Goal: Contribute content

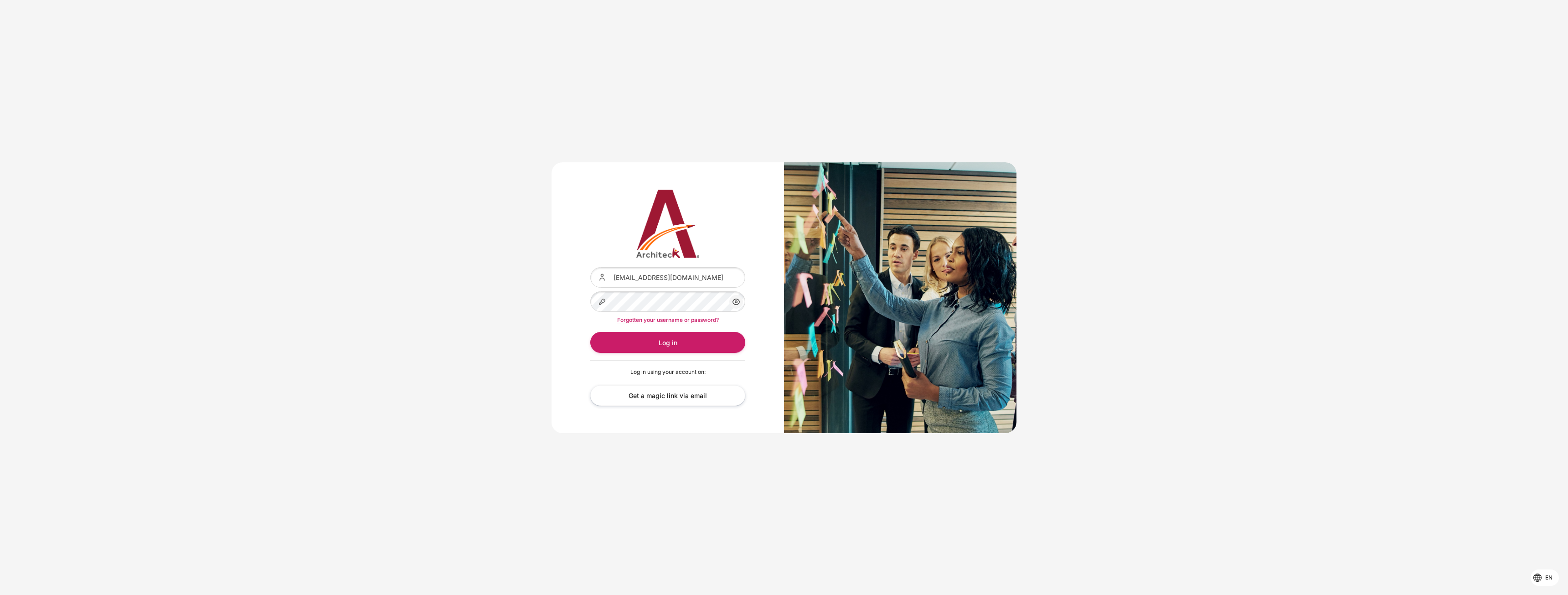
drag, startPoint x: 726, startPoint y: 313, endPoint x: 719, endPoint y: 299, distance: 15.7
click at [590, 292] on div "Content" at bounding box center [590, 292] width 0 height 0
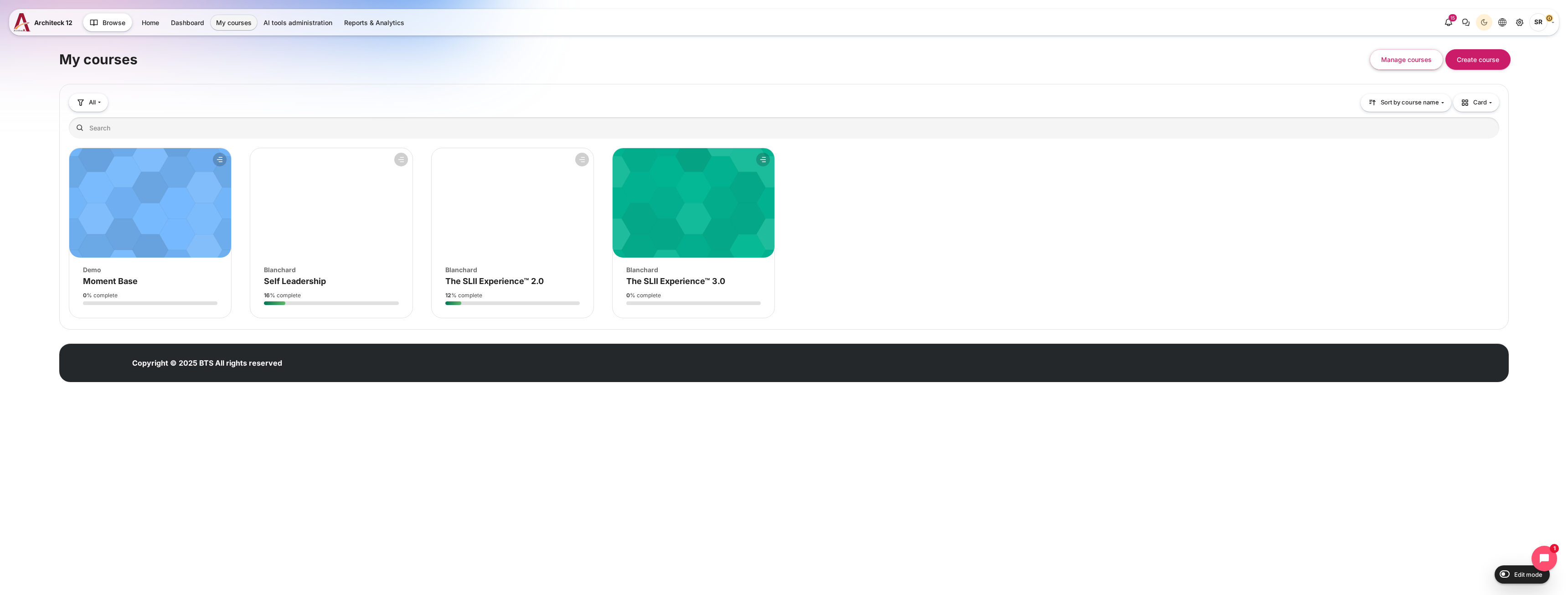
click at [352, 407] on html "Skip to main content Architeck 12 Architeck" at bounding box center [784, 203] width 1568 height 407
click at [338, 266] on div "Course image Blanchard" at bounding box center [331, 270] width 135 height 10
click at [303, 282] on span "Self Leadership" at bounding box center [295, 281] width 62 height 10
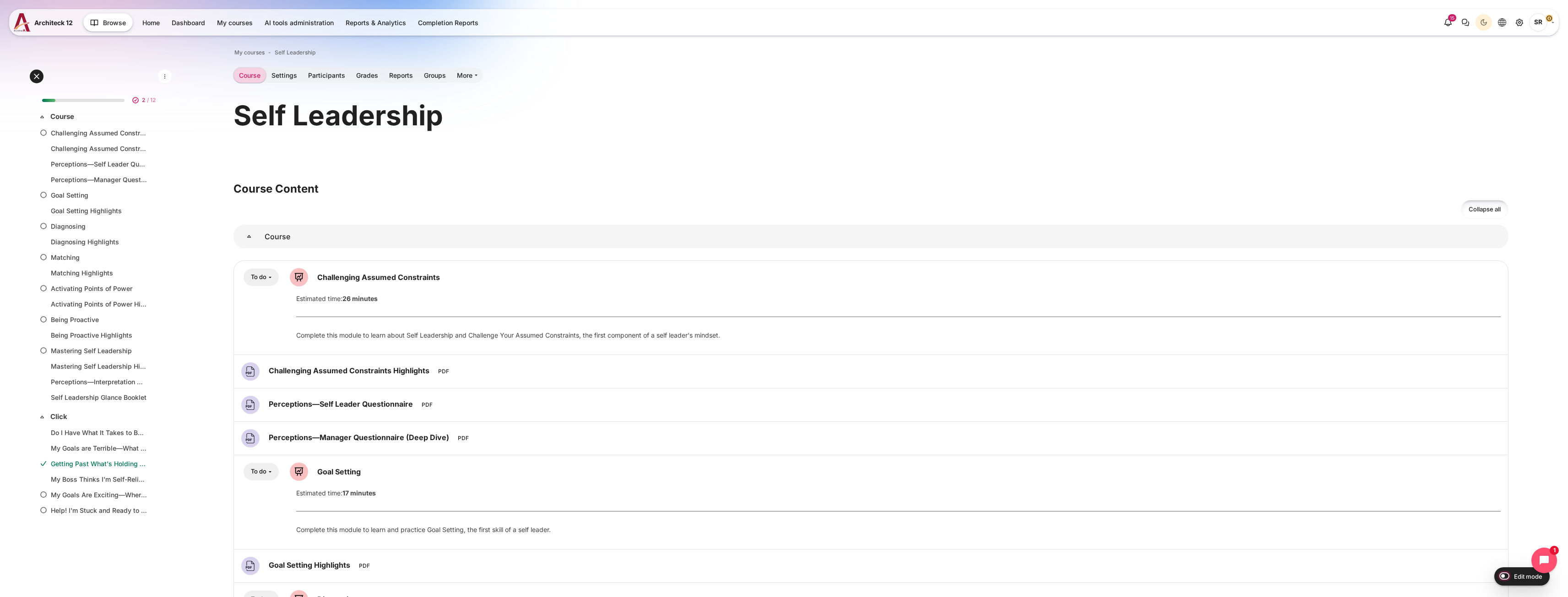
click at [1503, 576] on input "Edit mode" at bounding box center [1502, 576] width 16 height 9
checkbox input "true"
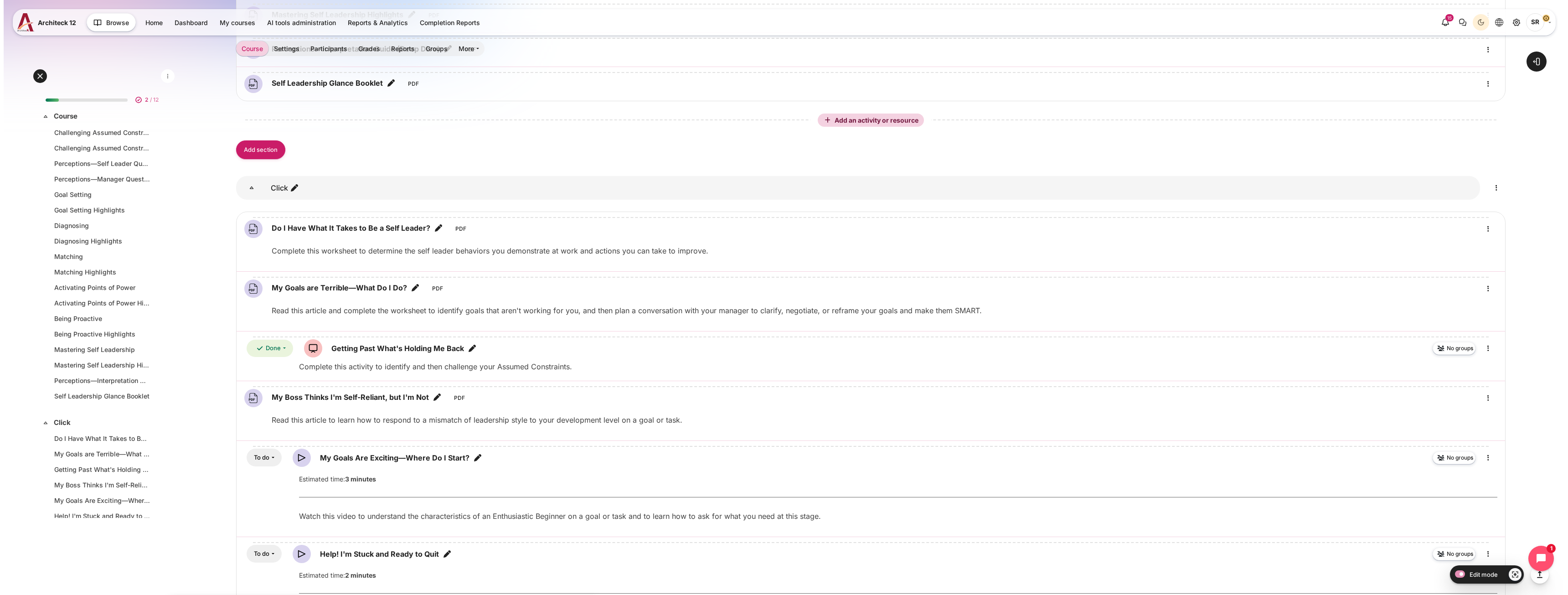
scroll to position [1831, 0]
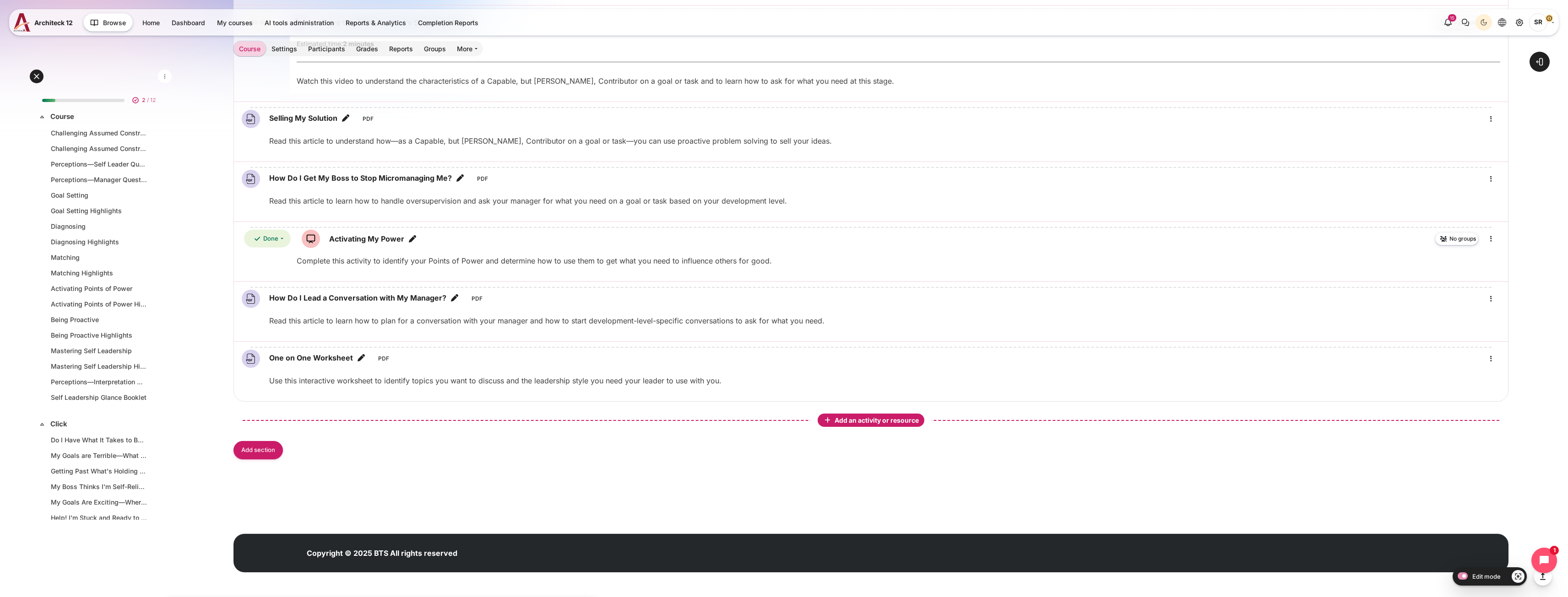
click at [889, 423] on span "Add an activity or resource" at bounding box center [877, 420] width 86 height 8
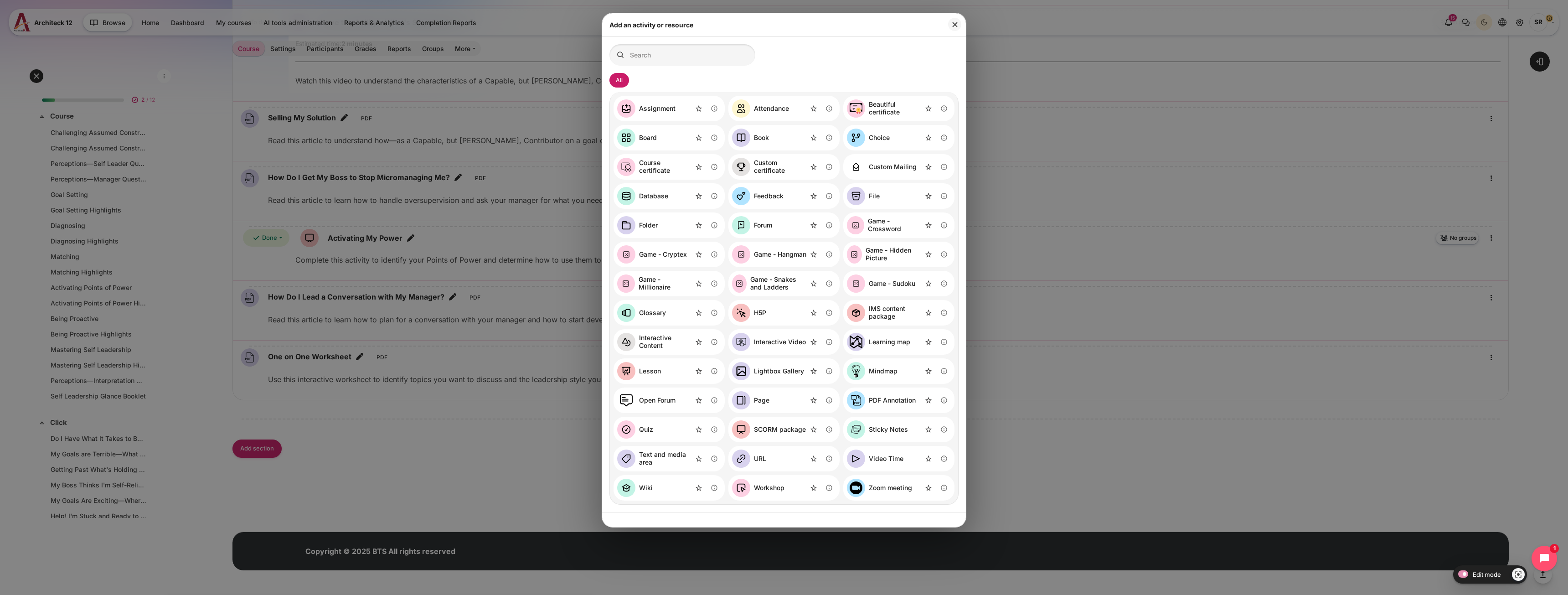
click at [792, 437] on link "SCORM package" at bounding box center [769, 429] width 74 height 18
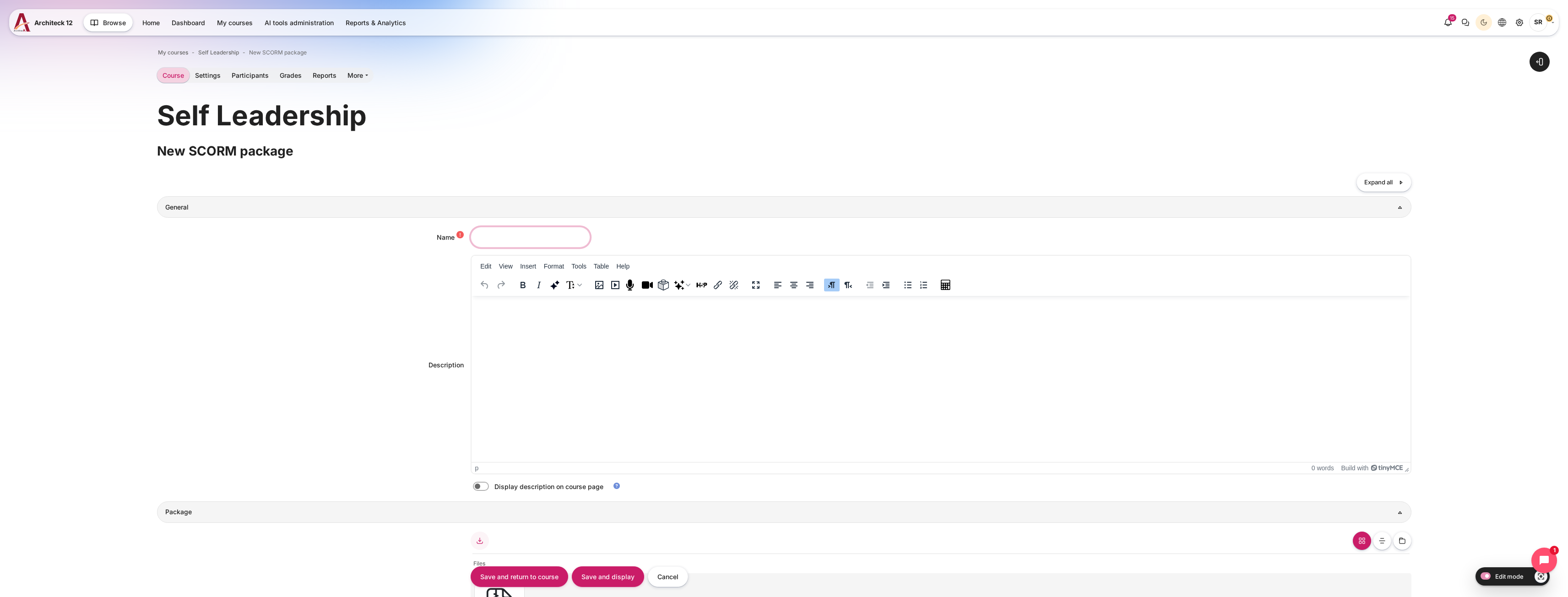
click at [524, 237] on input "Name" at bounding box center [530, 237] width 119 height 21
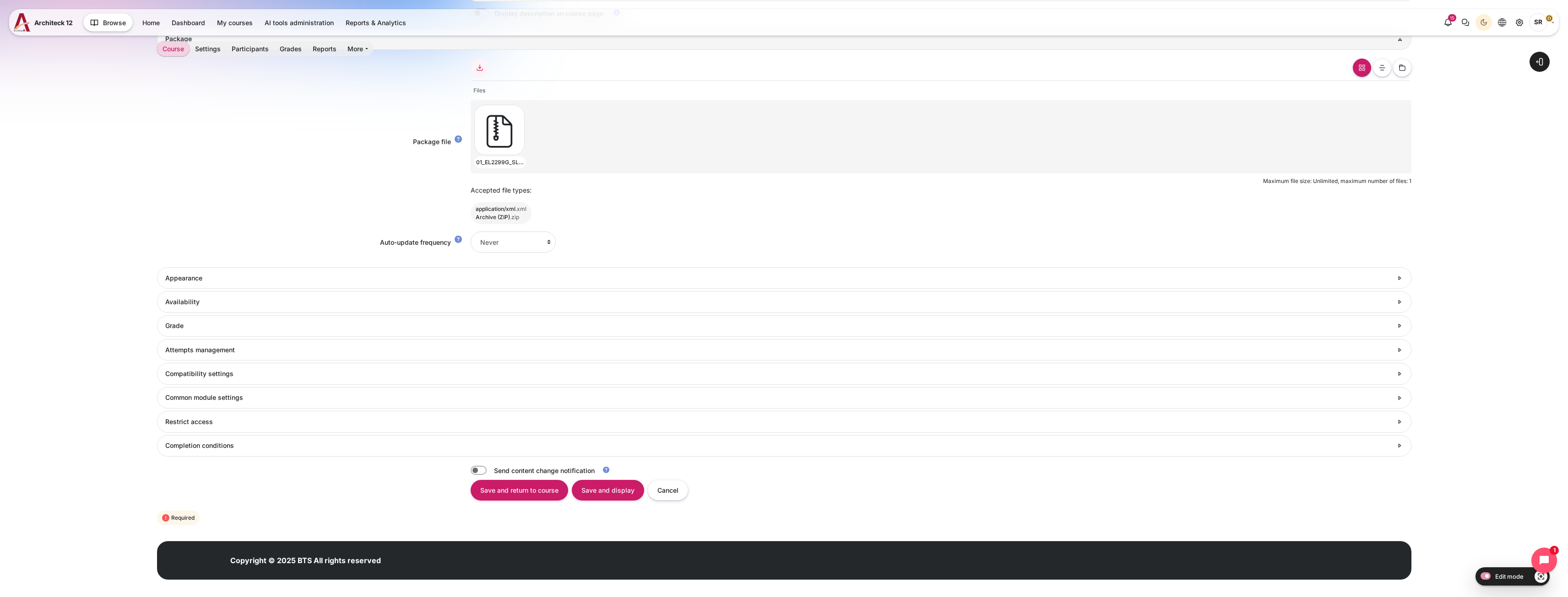
scroll to position [480, 0]
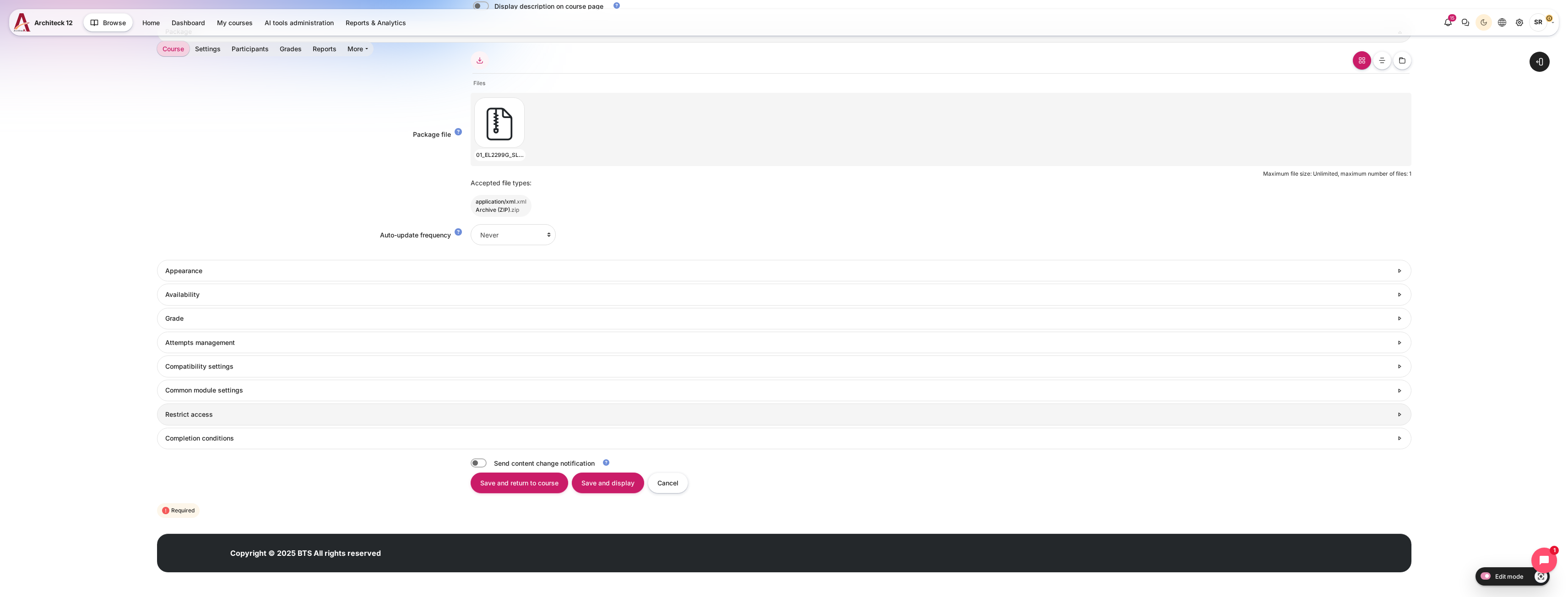
type input "Test"
click at [331, 416] on h3 "Restrict access" at bounding box center [778, 414] width 1227 height 8
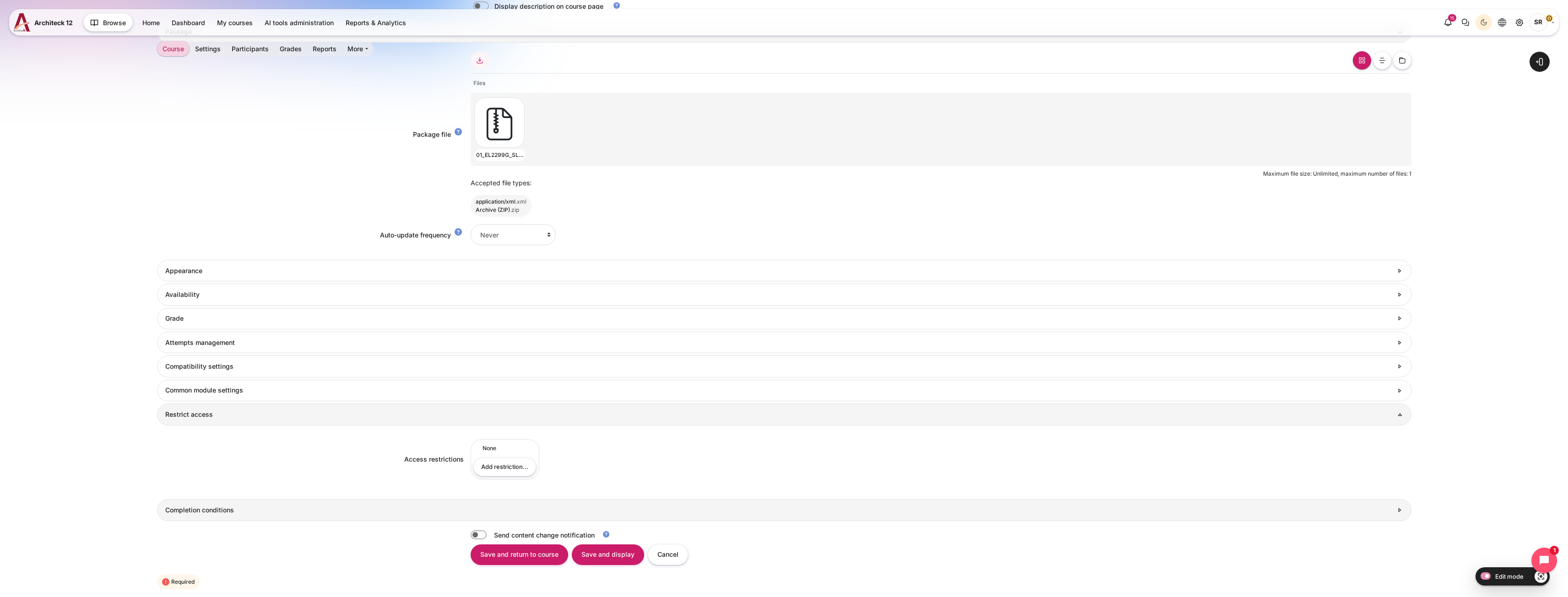
click at [345, 505] on link "Completion conditions" at bounding box center [784, 510] width 1254 height 21
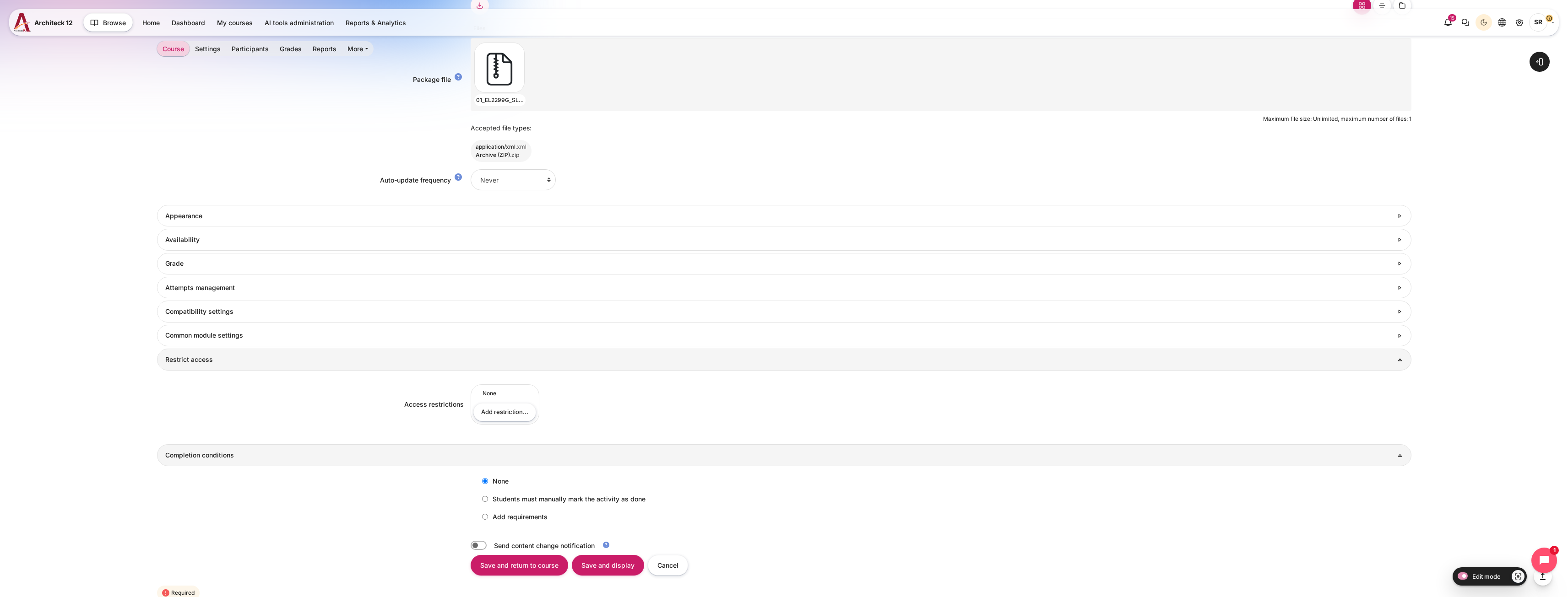
scroll to position [617, 0]
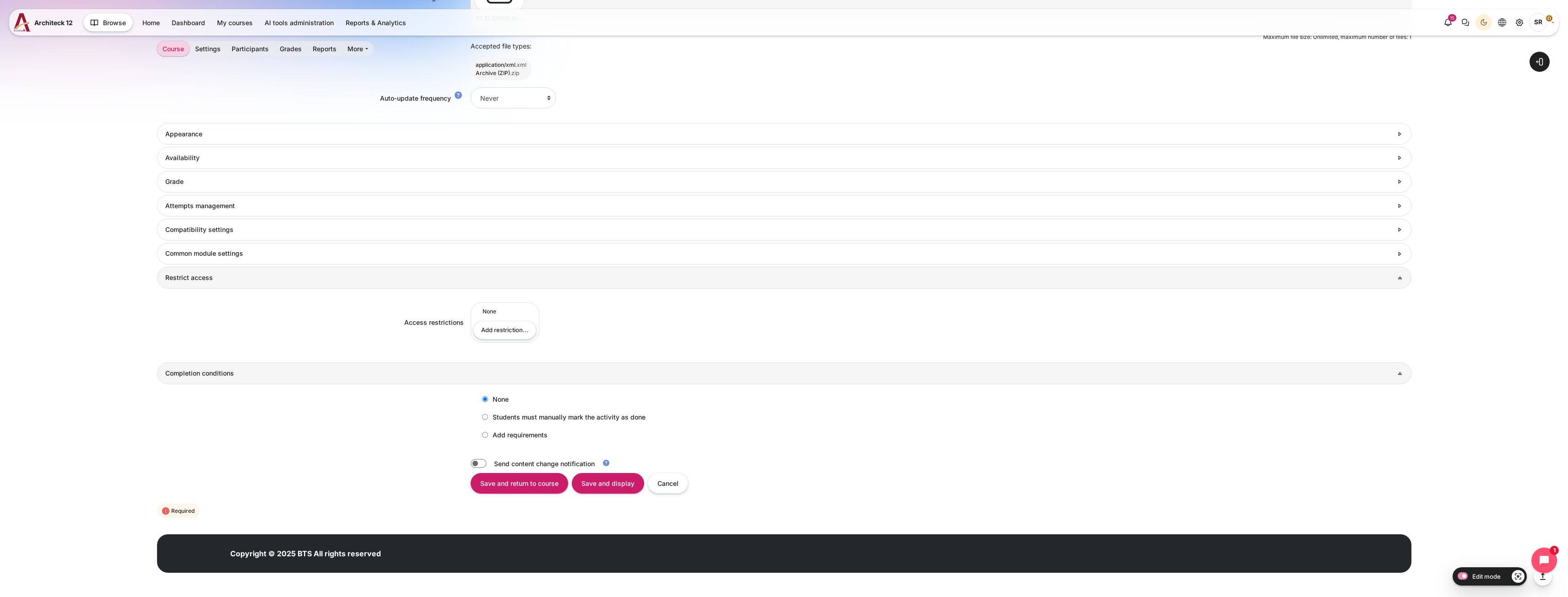
click at [531, 436] on label "Add requirements" at bounding box center [512, 434] width 70 height 15
click at [488, 436] on input "Add requirements" at bounding box center [485, 435] width 6 height 6
radio input "true"
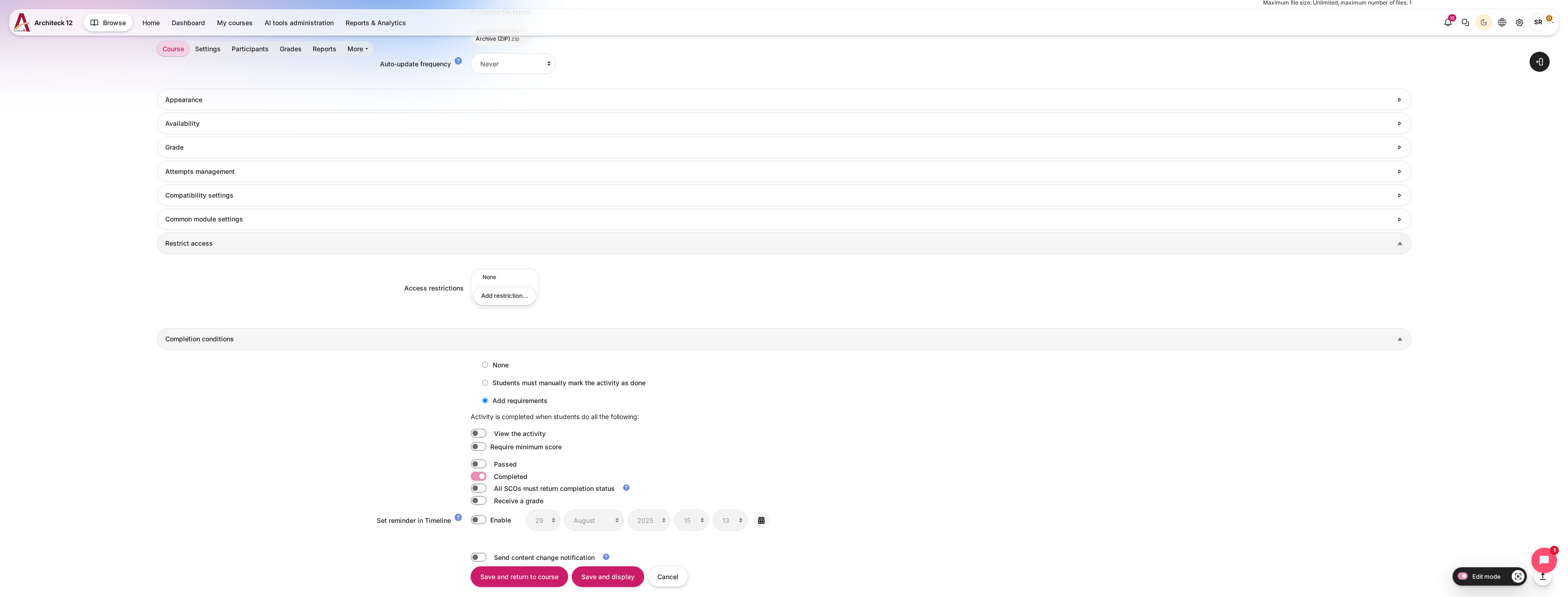
scroll to position [709, 0]
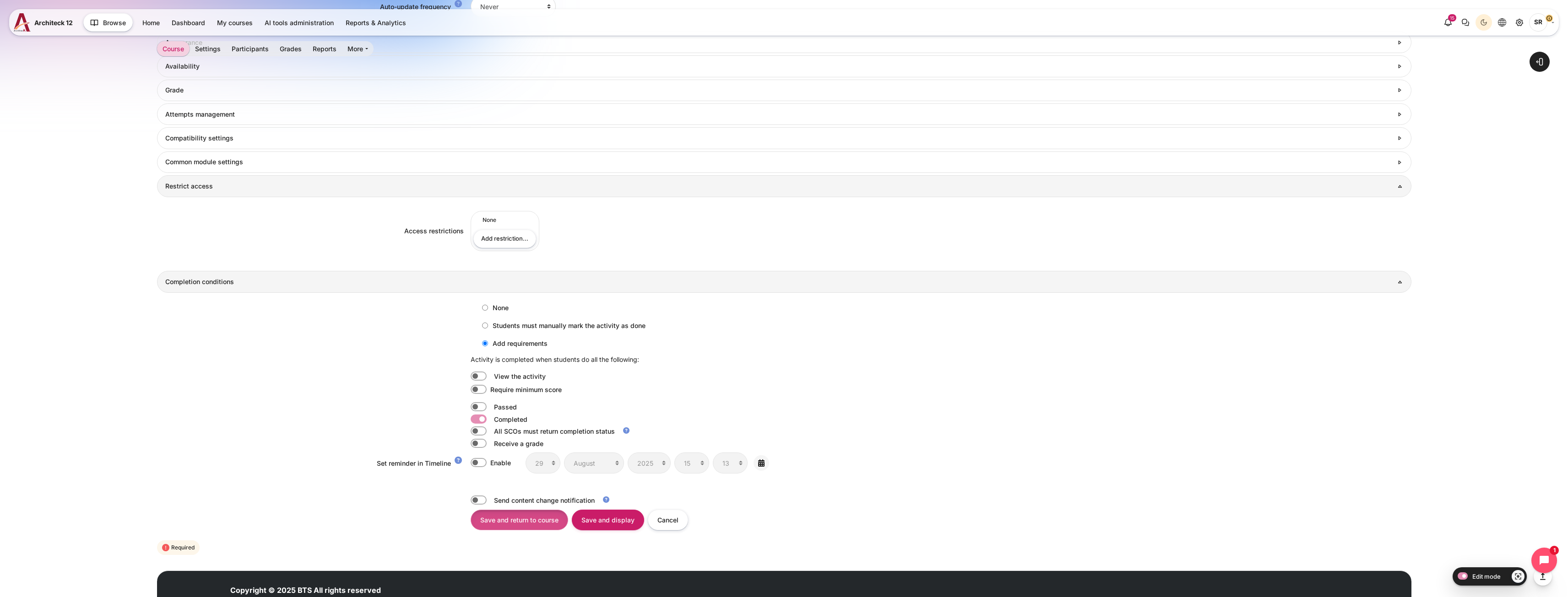
click at [531, 522] on input "Save and return to course" at bounding box center [520, 520] width 98 height 21
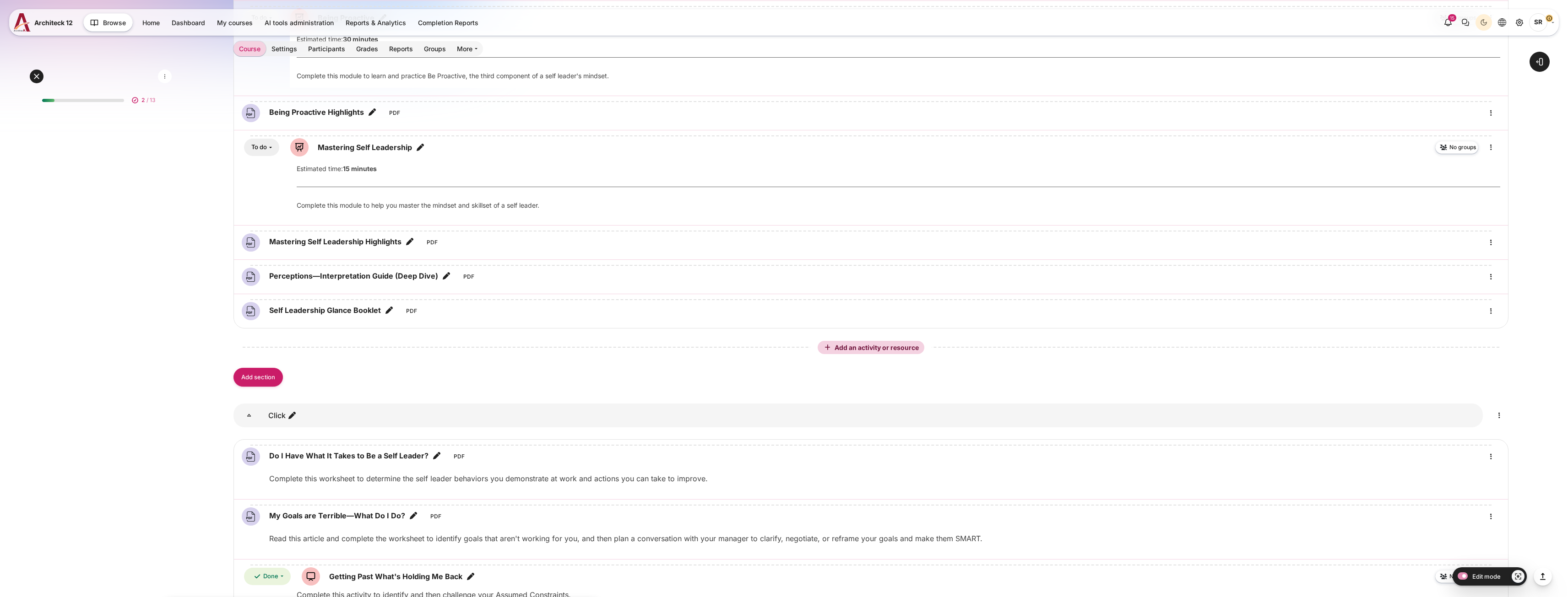
scroll to position [1784, 0]
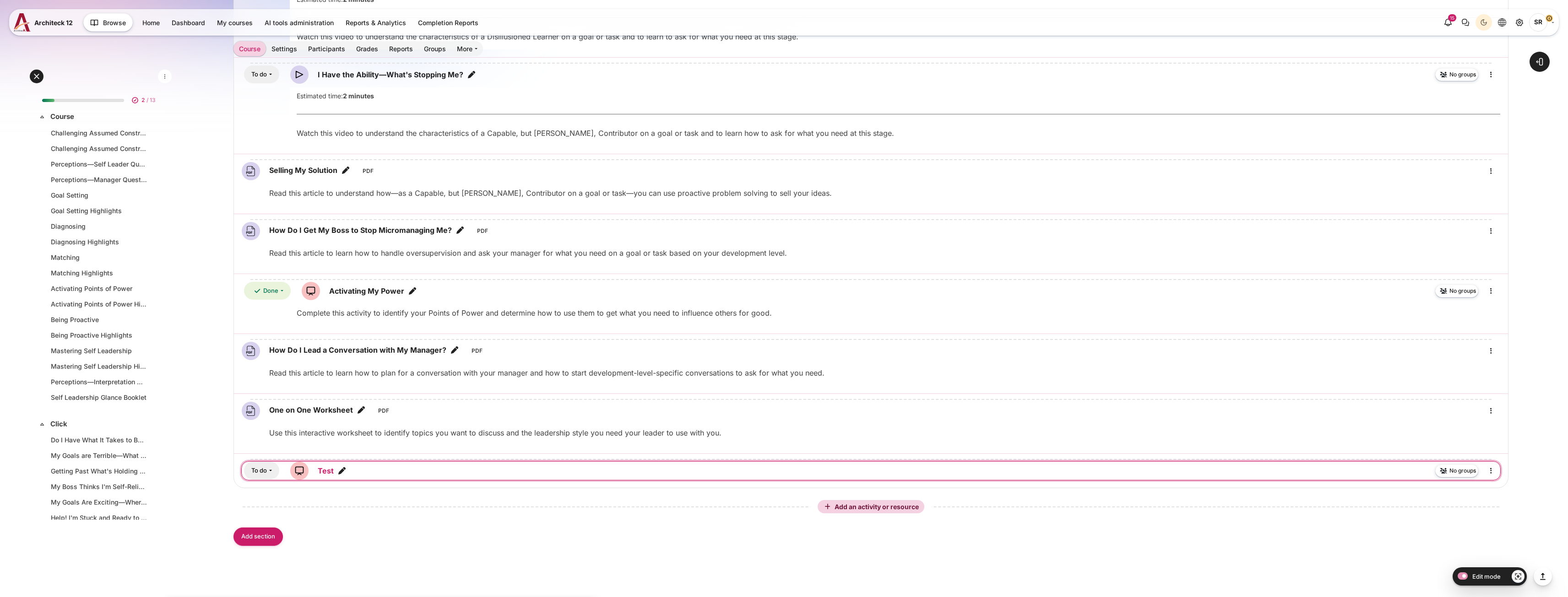
click at [322, 469] on link "Test SCORM package" at bounding box center [326, 471] width 16 height 11
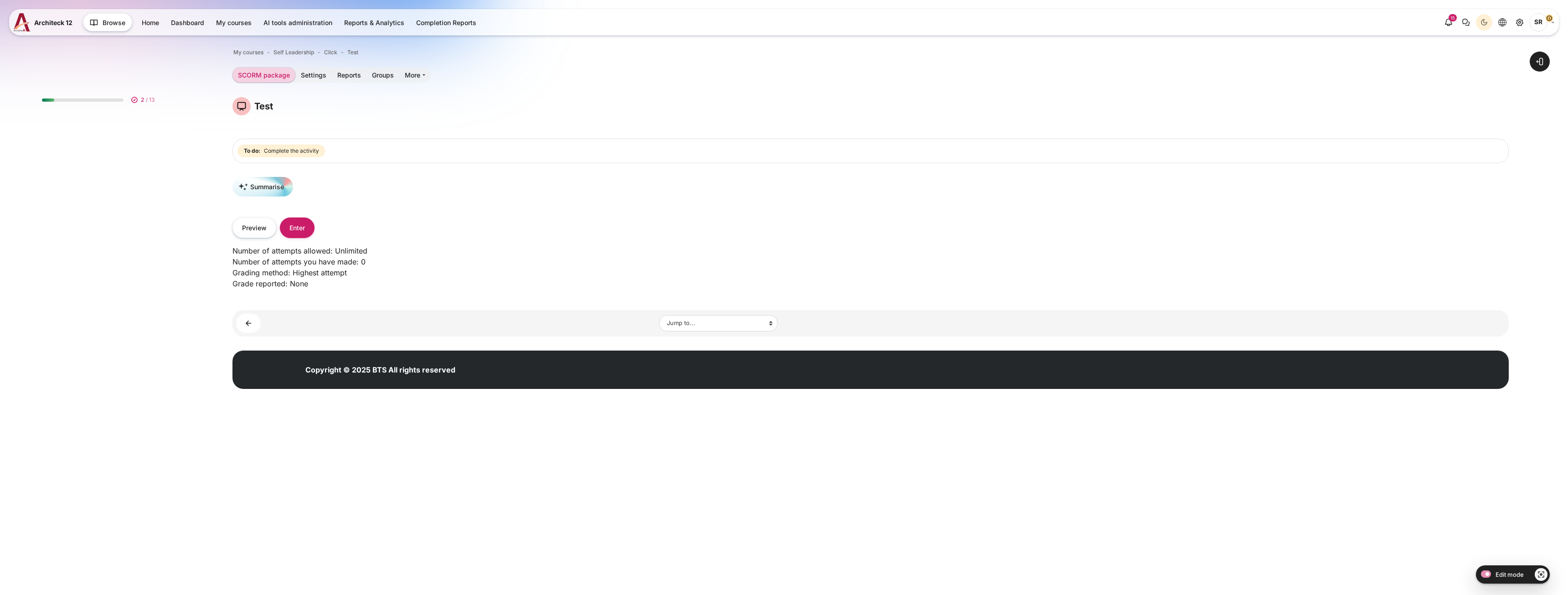
scroll to position [119, 0]
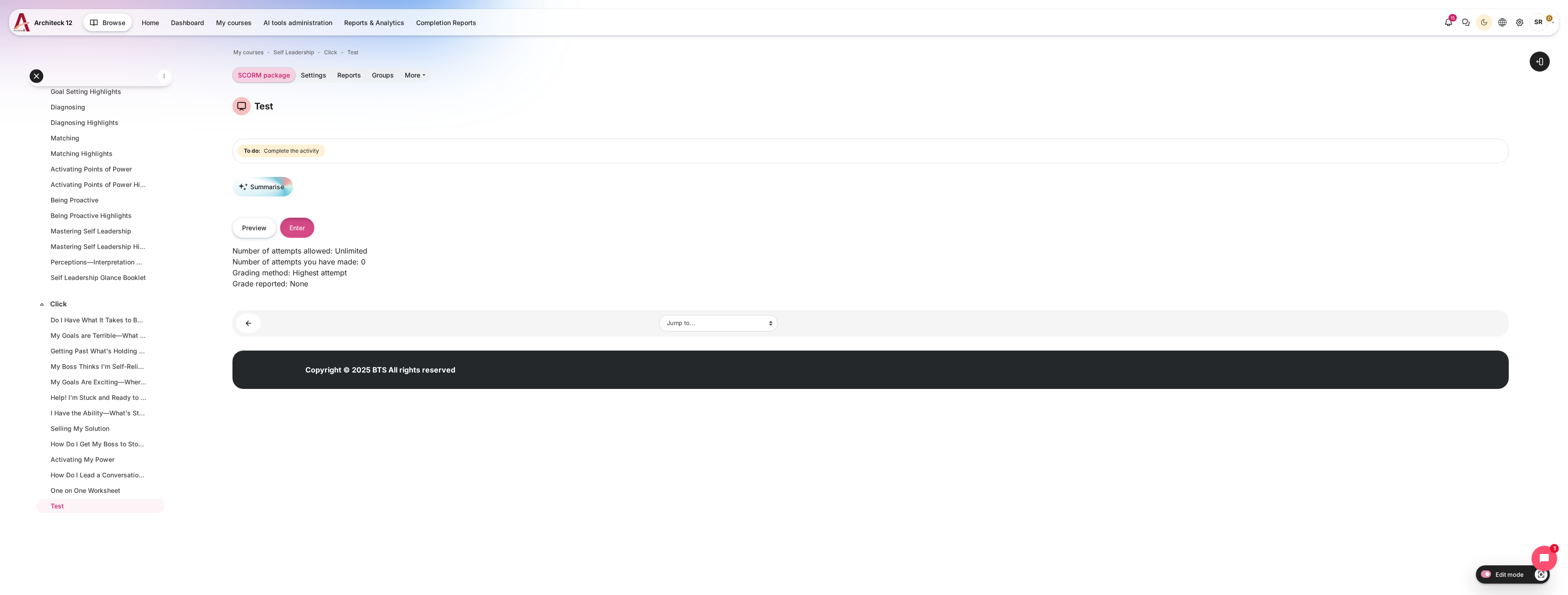
click at [300, 220] on button "Enter" at bounding box center [297, 228] width 35 height 21
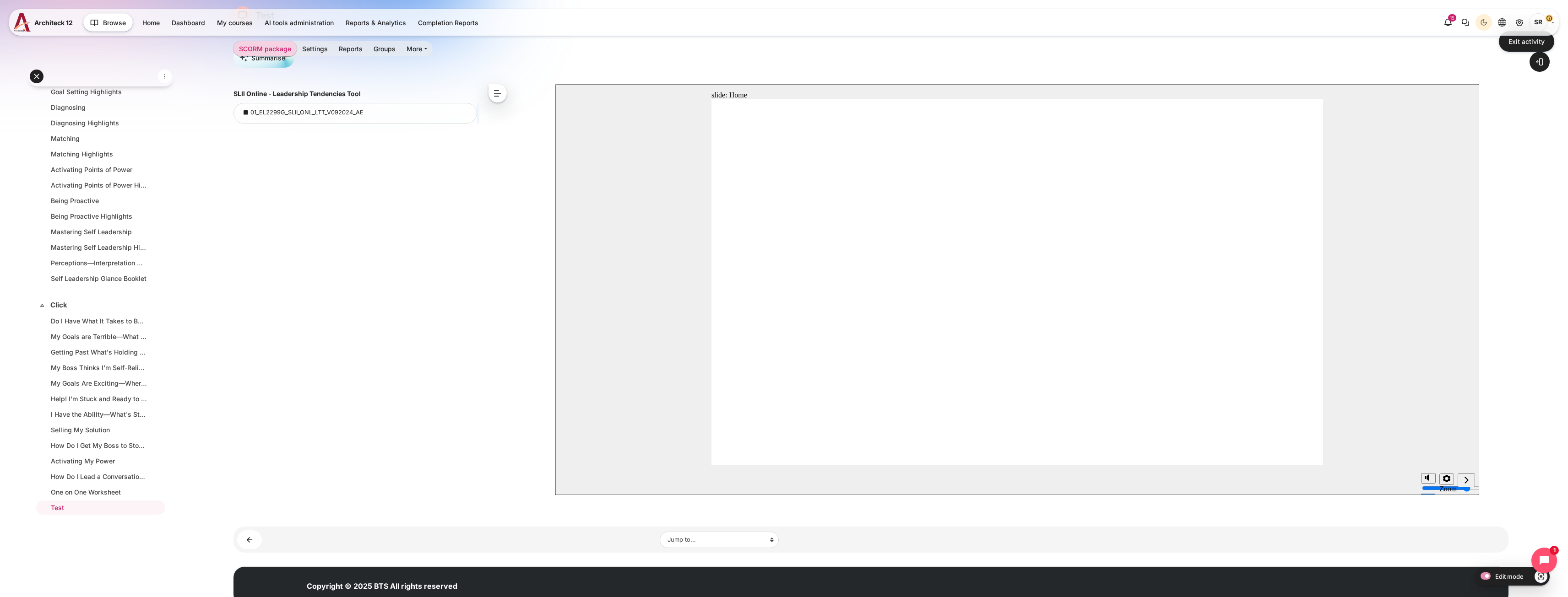
scroll to position [92, 0]
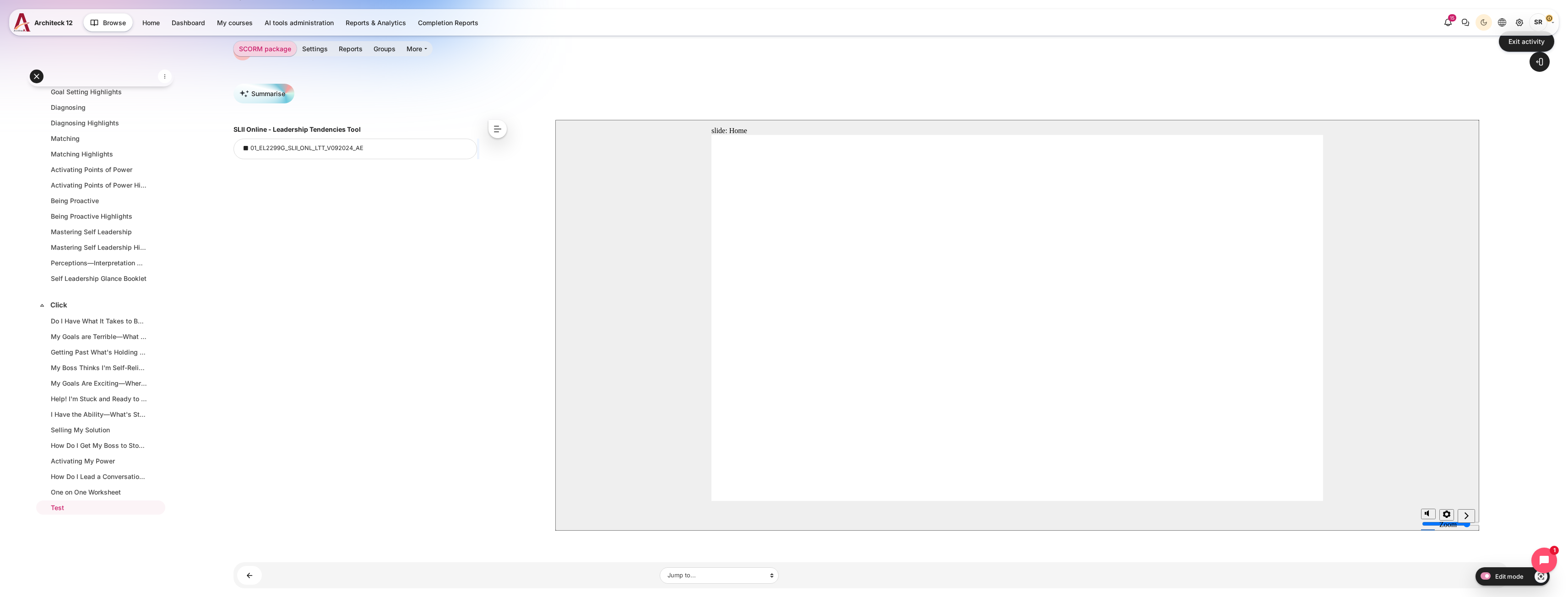
scroll to position [0, 0]
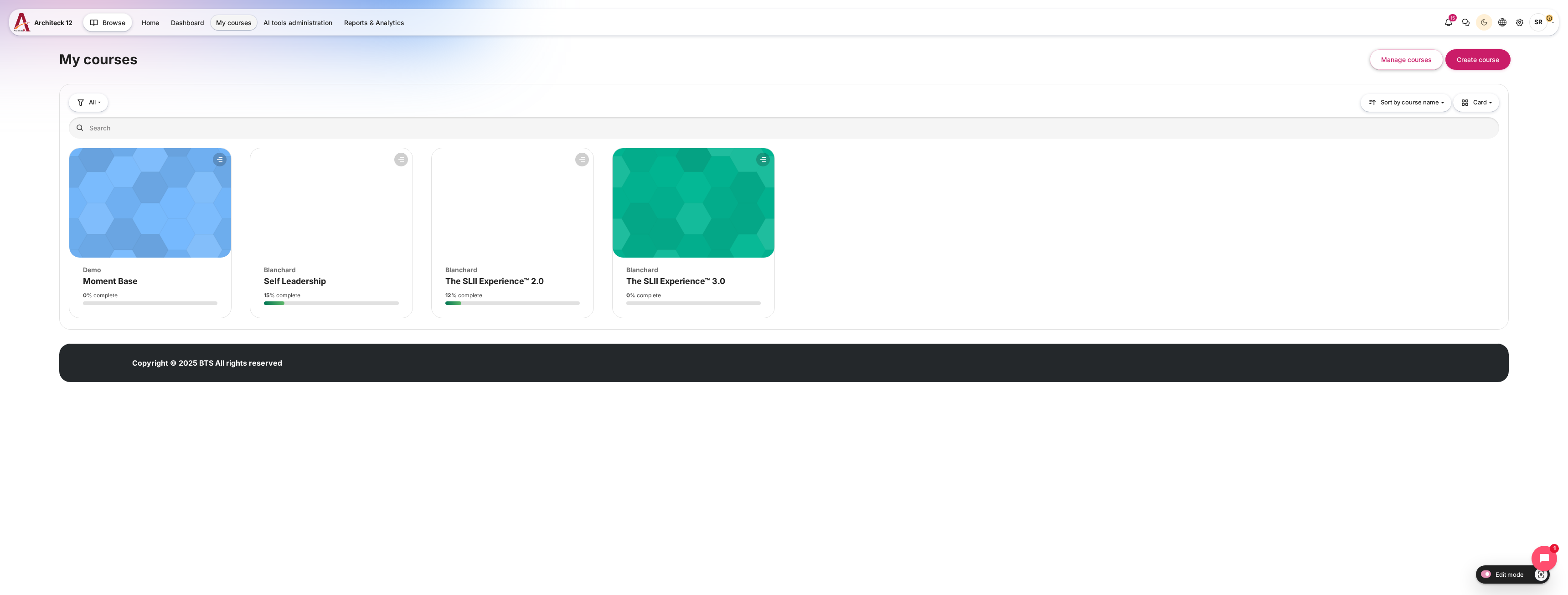
click at [338, 253] on figure "Course overview" at bounding box center [331, 203] width 162 height 110
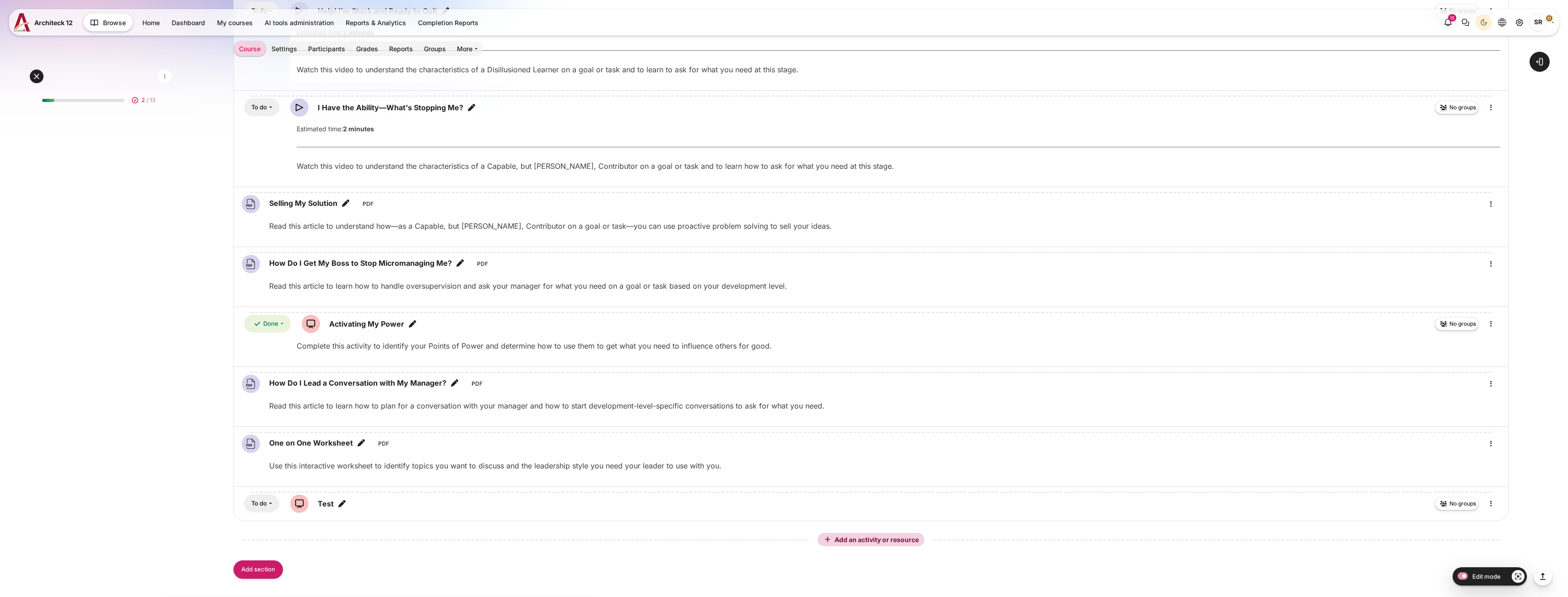
scroll to position [1871, 0]
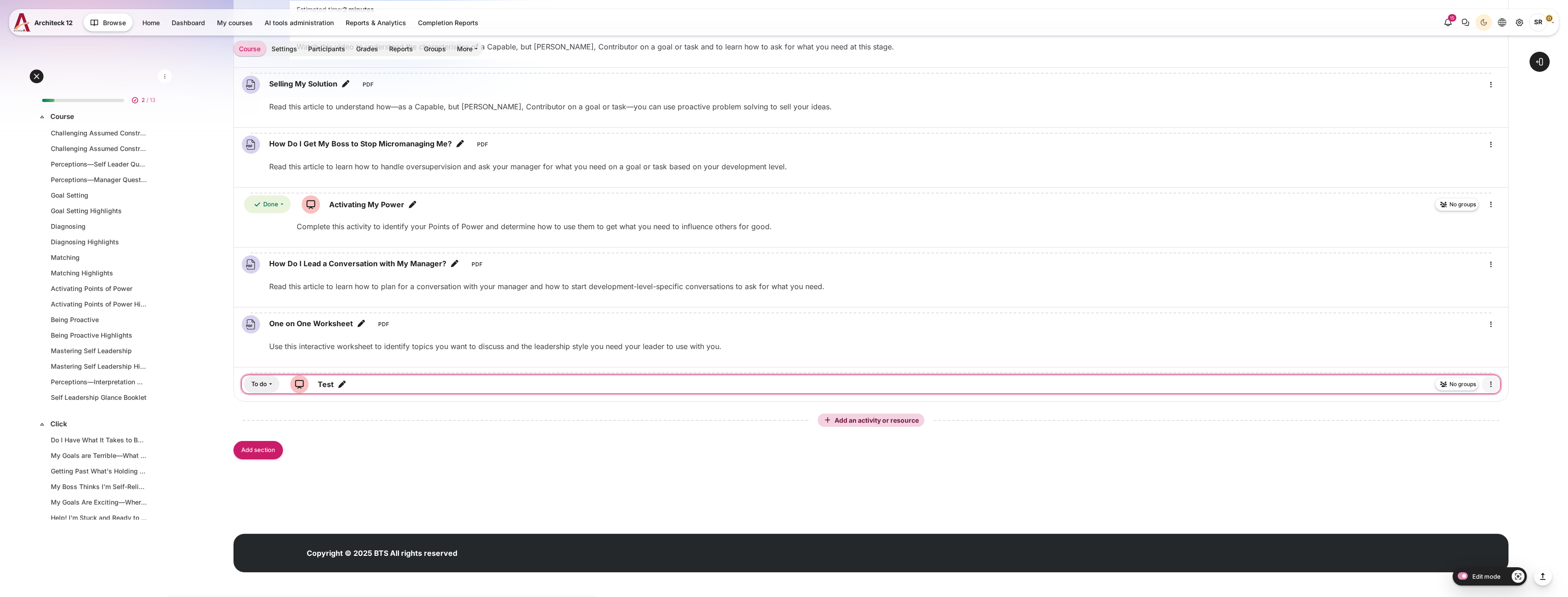
click at [1488, 387] on icon "Edit" at bounding box center [1491, 384] width 11 height 11
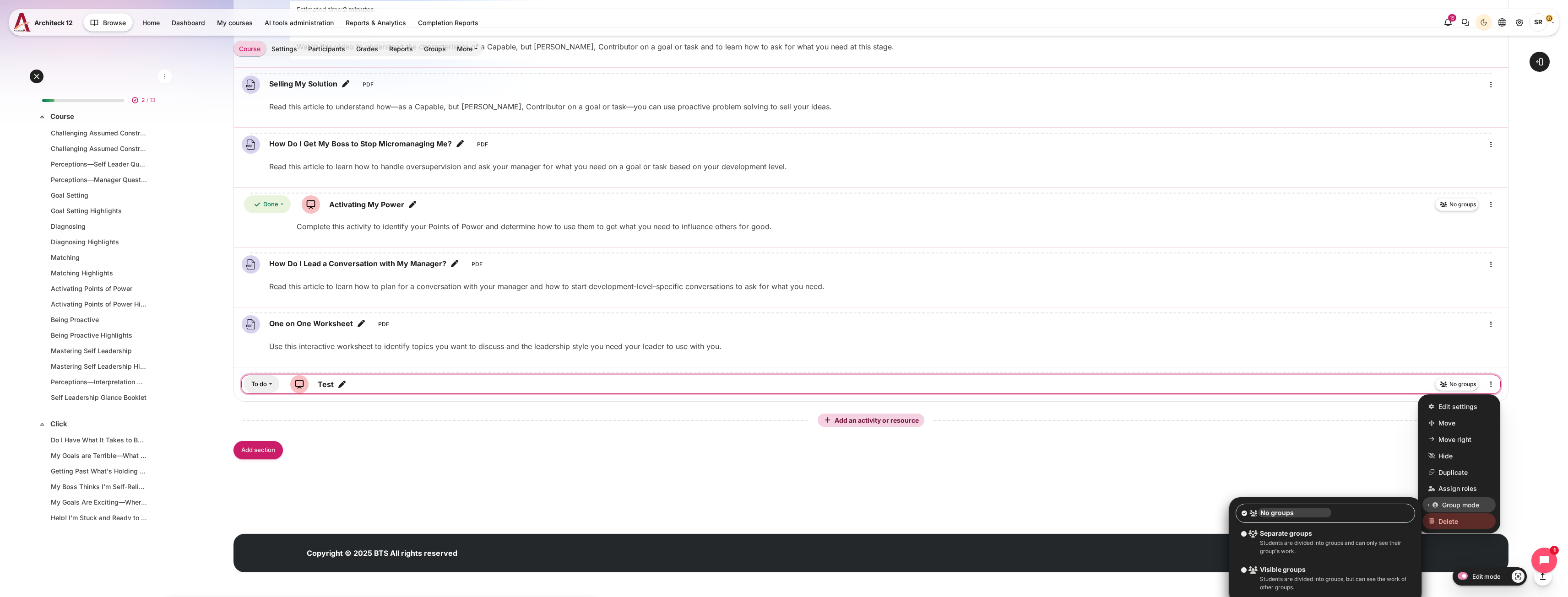
click at [1477, 526] on link "Delete" at bounding box center [1459, 521] width 73 height 15
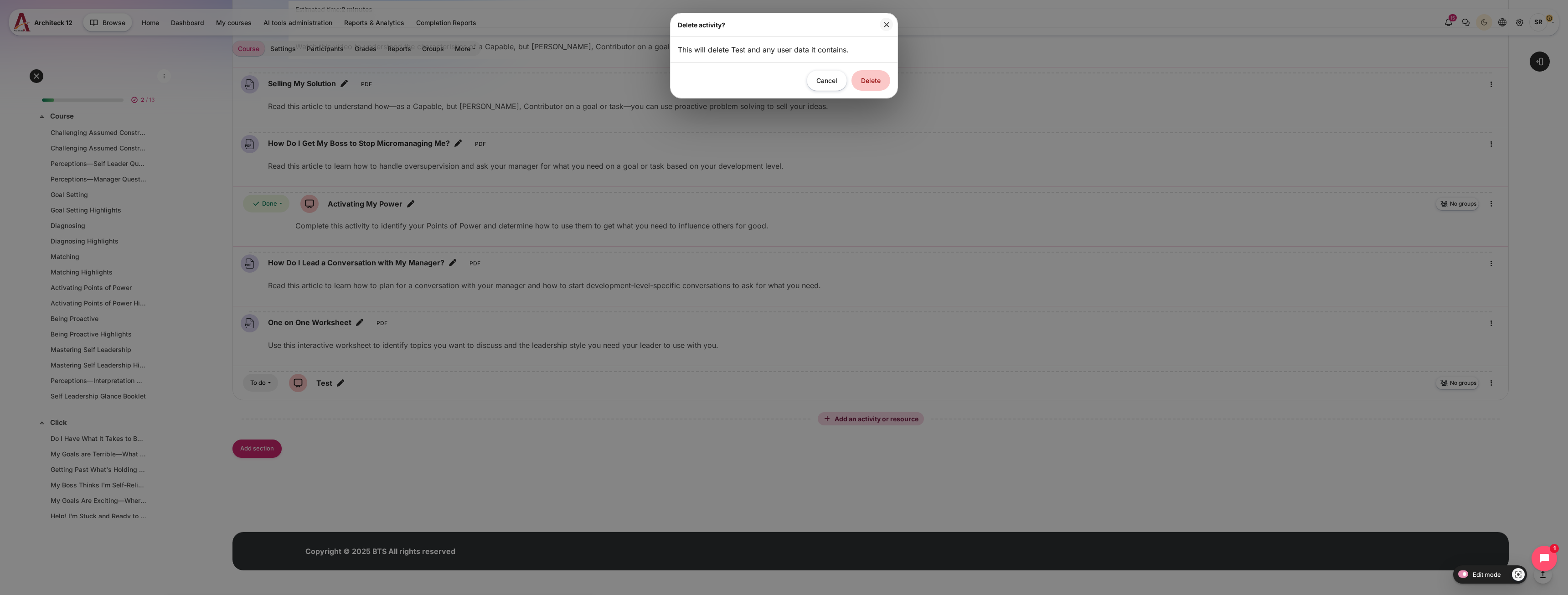
click at [874, 83] on button "Delete" at bounding box center [871, 80] width 39 height 21
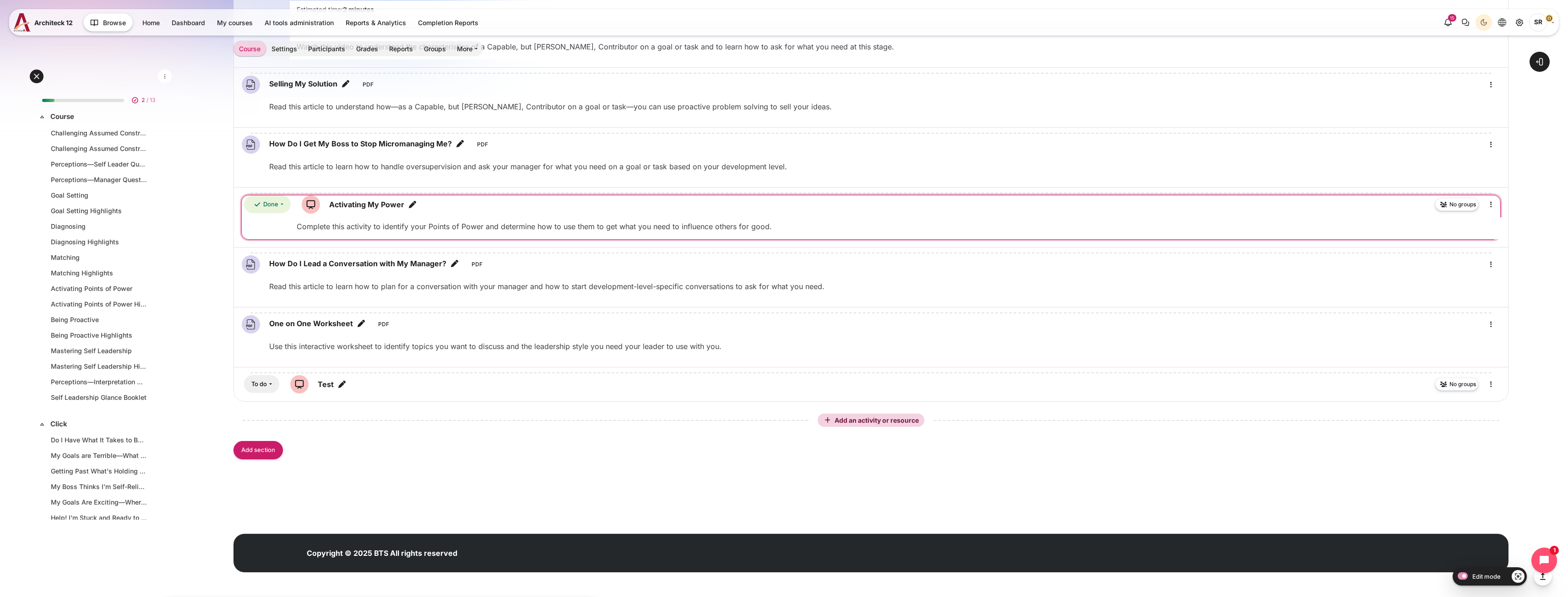
scroll to position [1837, 0]
